Goal: Go to known website: Go to known website

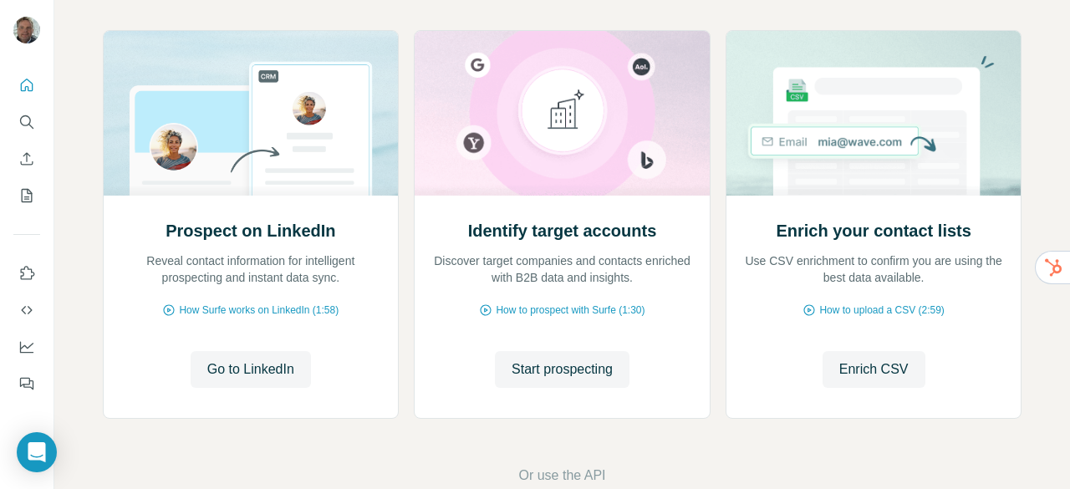
scroll to position [182, 0]
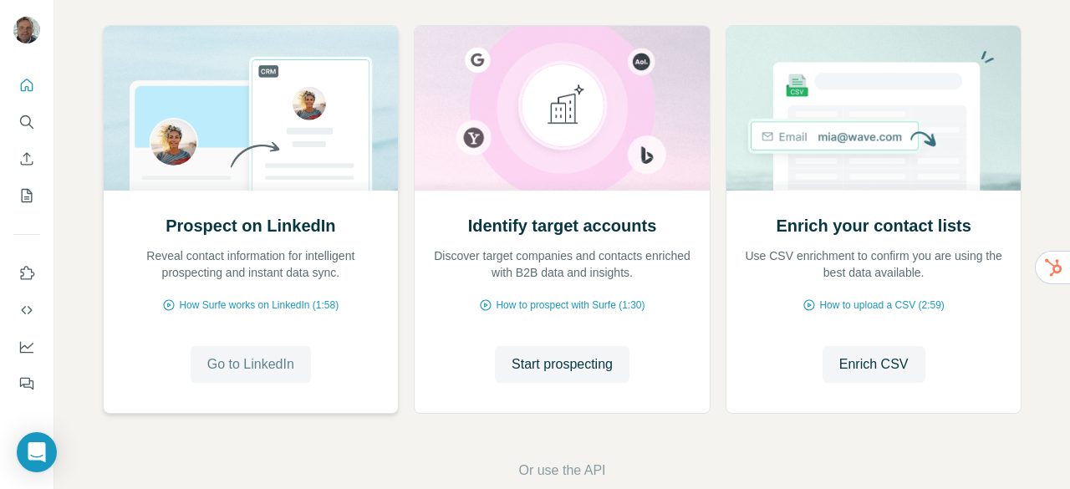
click at [227, 364] on span "Go to LinkedIn" at bounding box center [250, 365] width 87 height 20
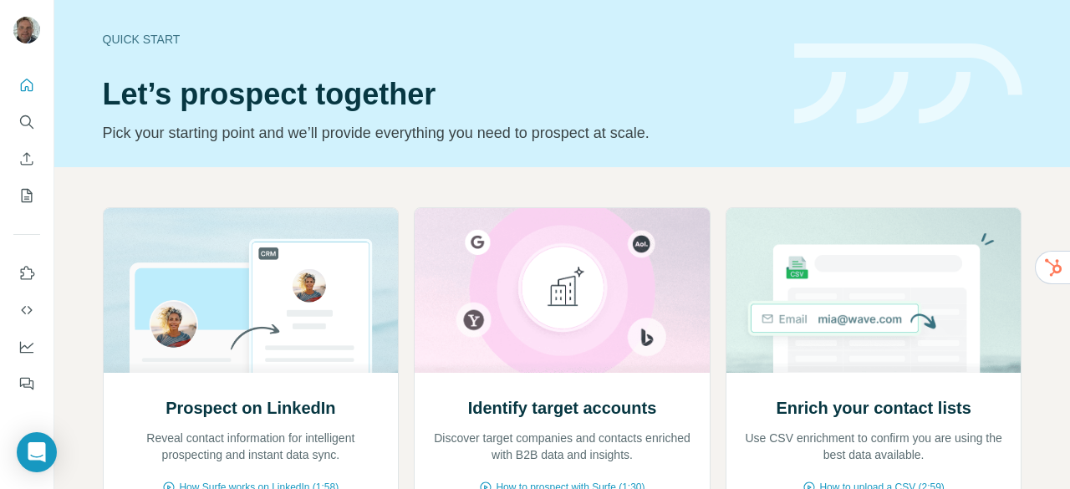
scroll to position [100, 0]
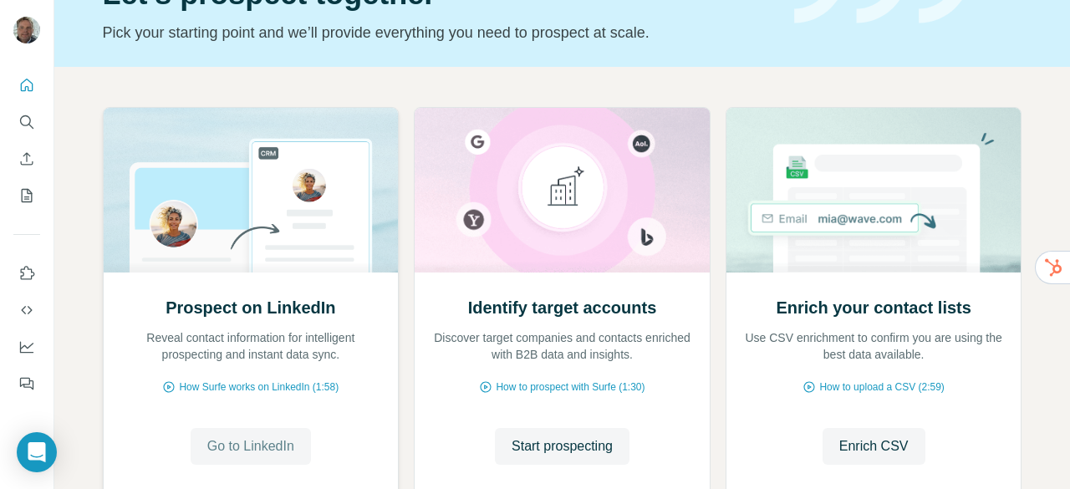
click at [224, 448] on span "Go to LinkedIn" at bounding box center [250, 446] width 87 height 20
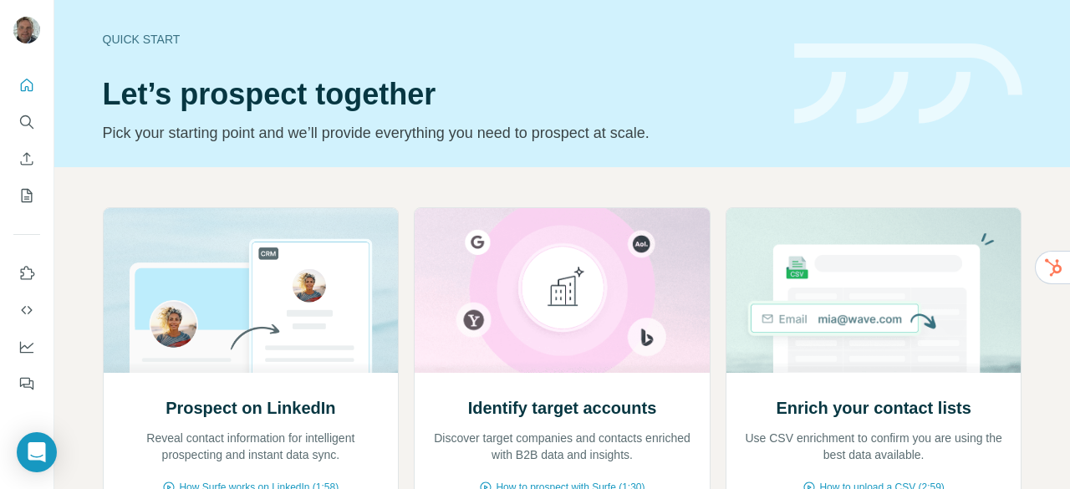
scroll to position [113, 0]
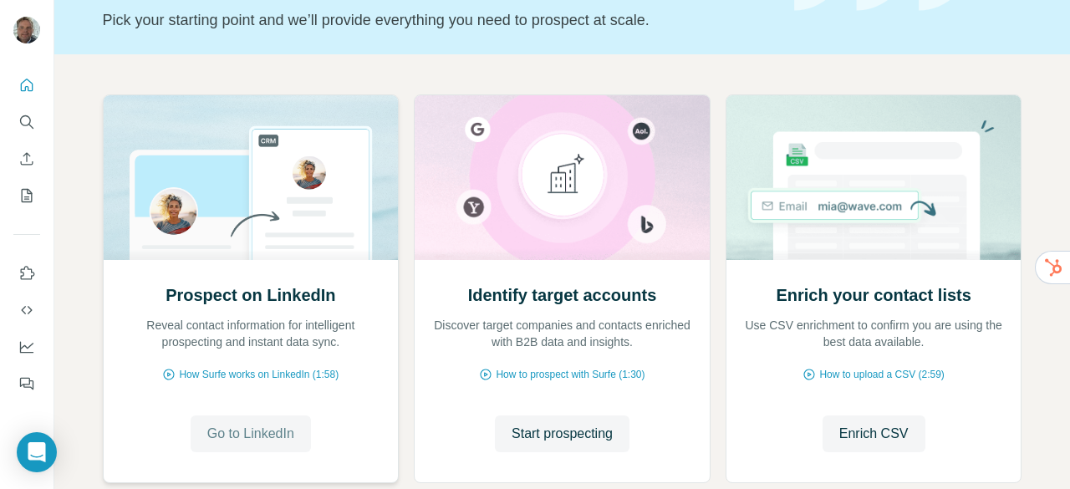
click at [234, 432] on span "Go to LinkedIn" at bounding box center [250, 434] width 87 height 20
